Goal: Task Accomplishment & Management: Manage account settings

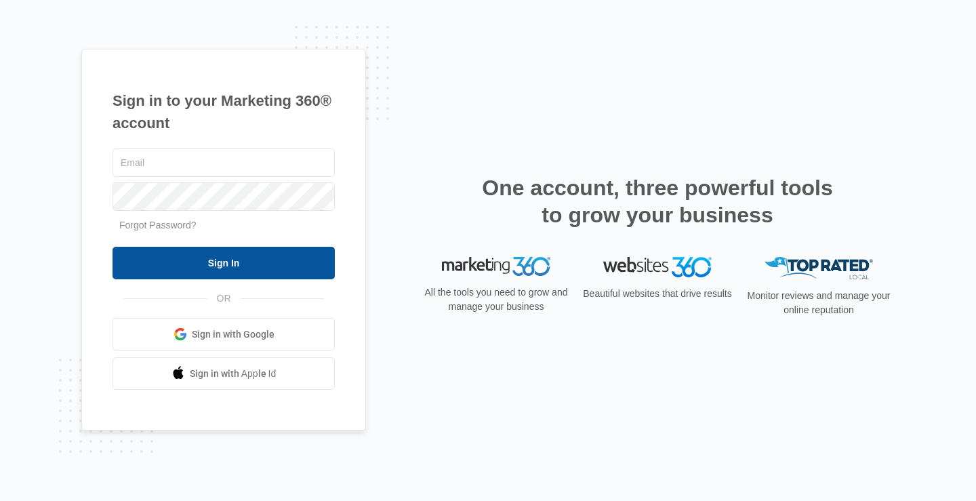
type input "[EMAIL_ADDRESS][DOMAIN_NAME]"
click at [203, 258] on input "Sign In" at bounding box center [223, 263] width 222 height 33
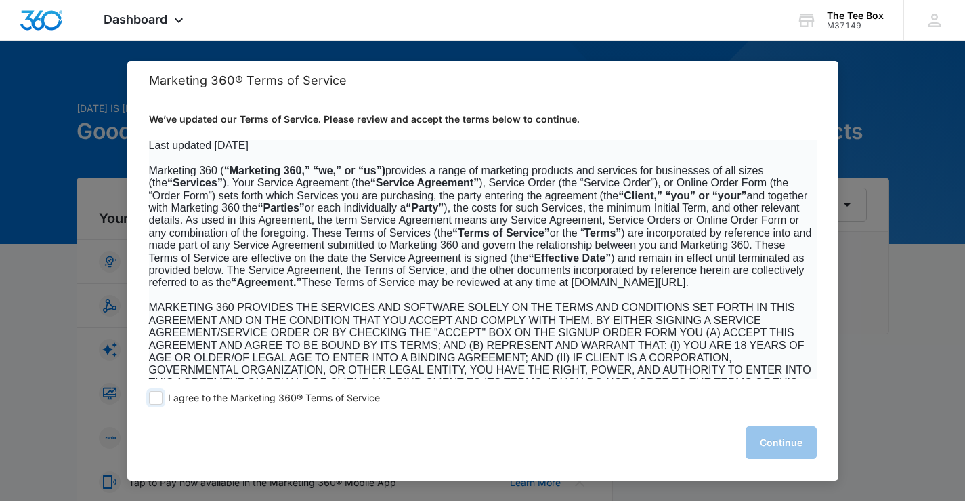
click at [152, 400] on span at bounding box center [156, 398] width 14 height 14
click at [152, 400] on input "I agree to the Marketing 360® Terms of Service" at bounding box center [156, 398] width 14 height 14
checkbox input "true"
click at [791, 436] on button "Continue" at bounding box center [781, 442] width 71 height 33
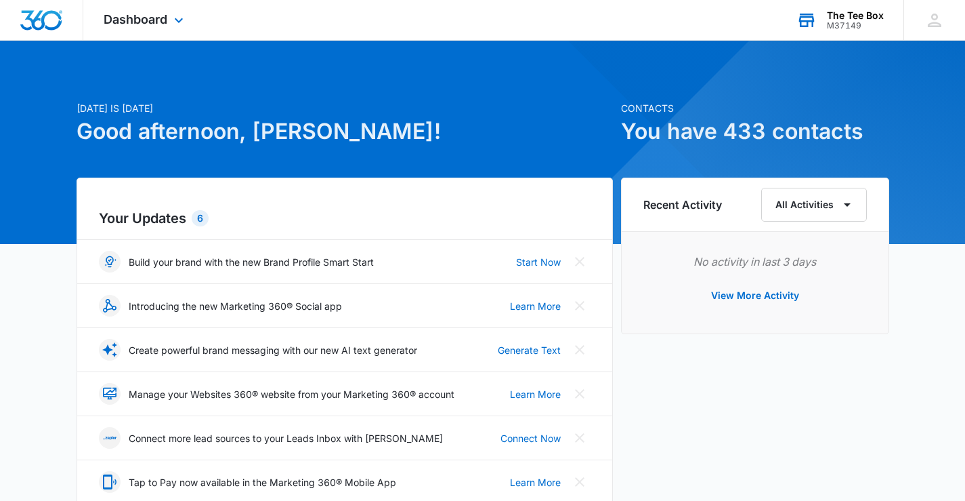
click at [859, 18] on div "The Tee Box" at bounding box center [855, 15] width 57 height 11
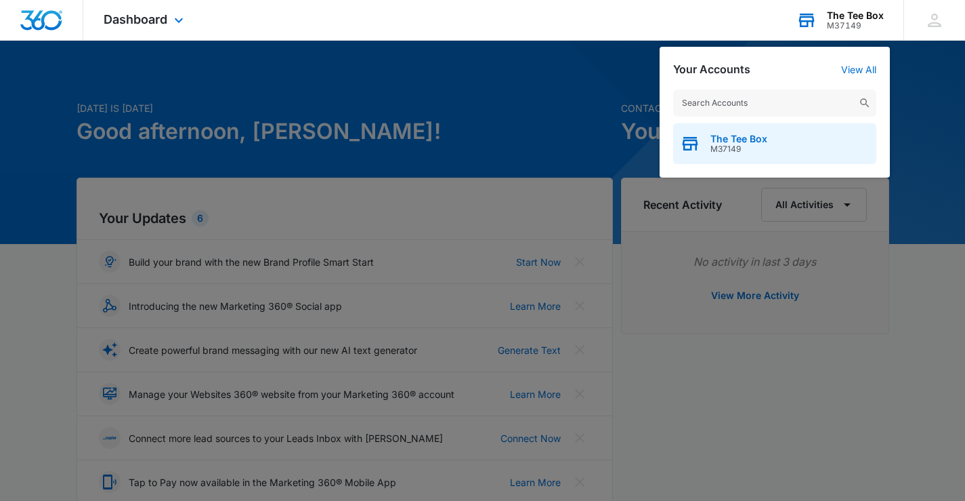
click at [721, 152] on span "M37149" at bounding box center [739, 148] width 57 height 9
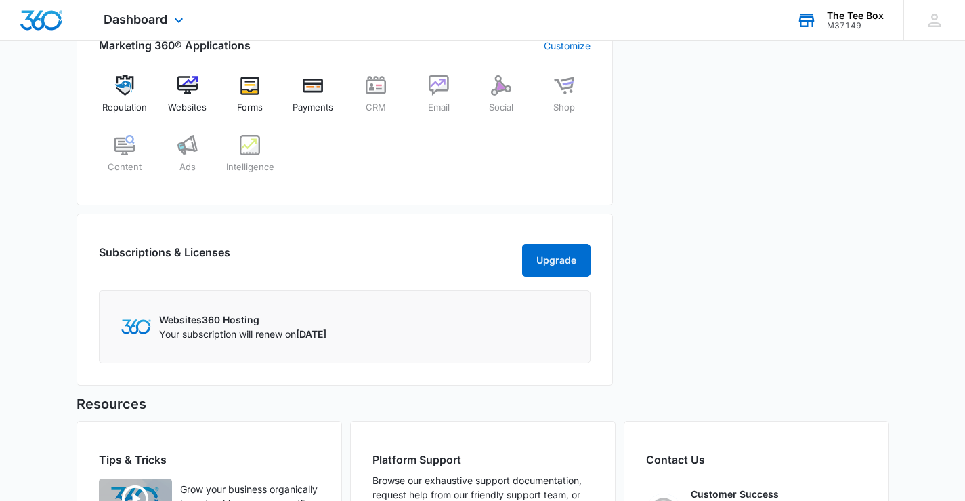
scroll to position [381, 0]
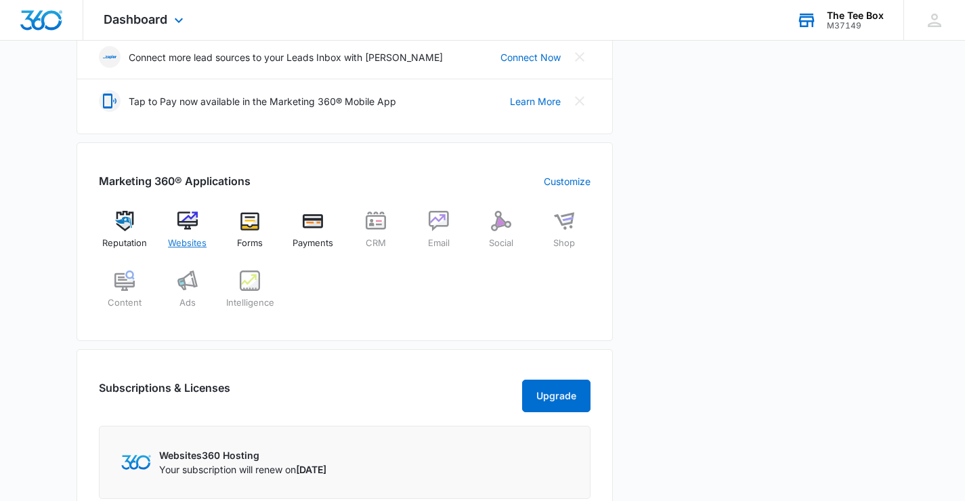
click at [188, 220] on img at bounding box center [188, 221] width 20 height 20
